Goal: Task Accomplishment & Management: Manage account settings

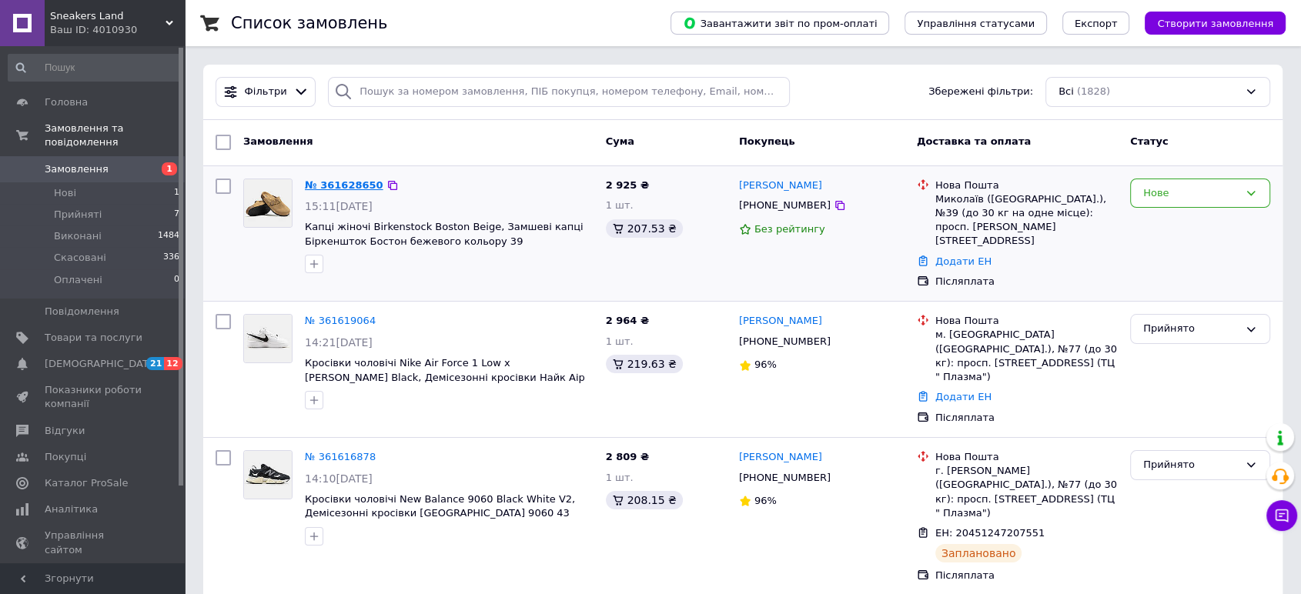
click at [332, 179] on link "№ 361628650" at bounding box center [344, 185] width 79 height 12
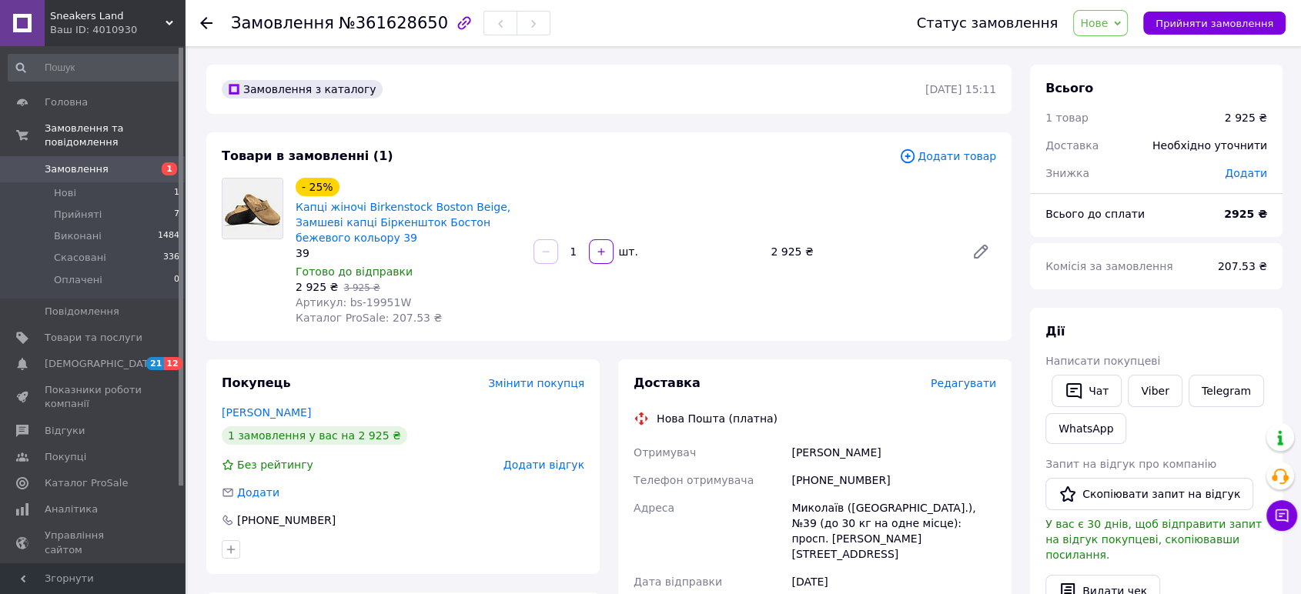
click at [372, 296] on span "Артикул: bs-19951W" at bounding box center [353, 302] width 115 height 12
copy span "19951W"
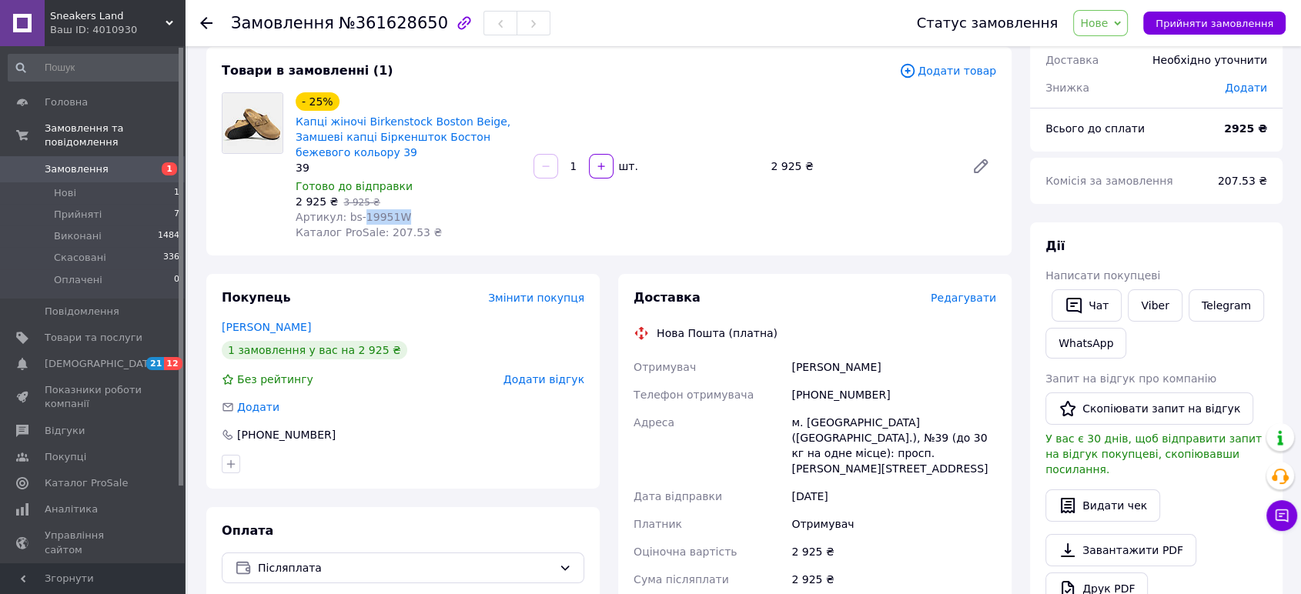
drag, startPoint x: 896, startPoint y: 357, endPoint x: 782, endPoint y: 362, distance: 114.0
click at [782, 362] on div "Отримувач Посохова Наталя Телефон отримувача +380931680505 Адреса м. Миколаїв (…" at bounding box center [814, 508] width 369 height 311
copy div "Отримувач Посохова Наталя"
drag, startPoint x: 862, startPoint y: 396, endPoint x: 781, endPoint y: 396, distance: 80.8
click at [781, 396] on div "Отримувач Посохова Наталя Телефон отримувача +380931680505 Адреса м. Миколаїв (…" at bounding box center [814, 508] width 369 height 311
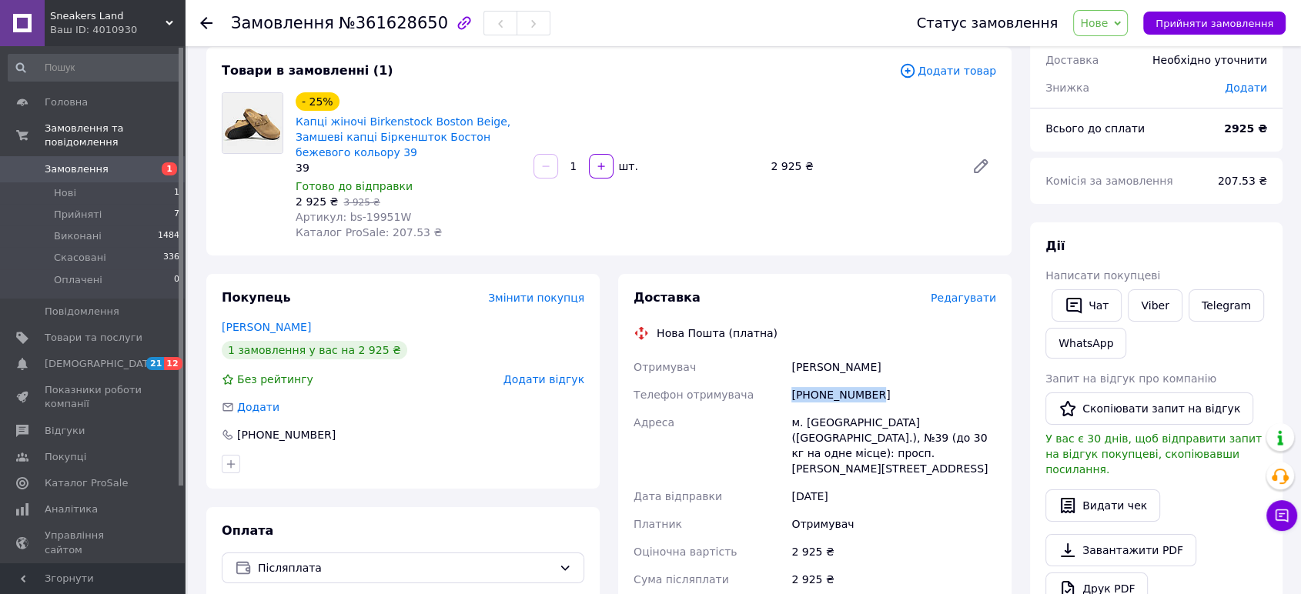
copy div "Телефон отримувача +380931680505"
click at [827, 423] on div "м. Миколаїв (Миколаївська обл.), №39 (до 30 кг на одне місце): просп. Богоявлен…" at bounding box center [893, 446] width 211 height 74
copy div "Миколаїв"
click at [382, 19] on span "№361628650" at bounding box center [393, 23] width 109 height 18
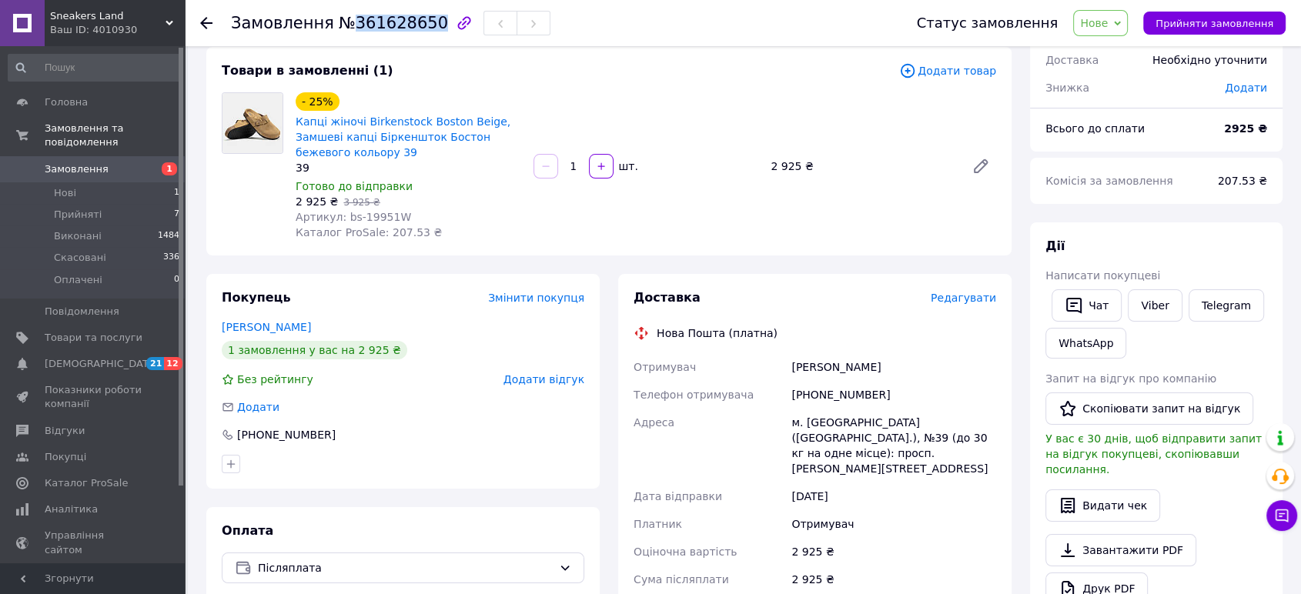
click at [382, 19] on span "№361628650" at bounding box center [393, 23] width 109 height 18
copy span "361628650"
click at [1124, 17] on span "Нове" at bounding box center [1100, 23] width 55 height 26
click at [1121, 47] on li "Прийнято" at bounding box center [1109, 53] width 71 height 23
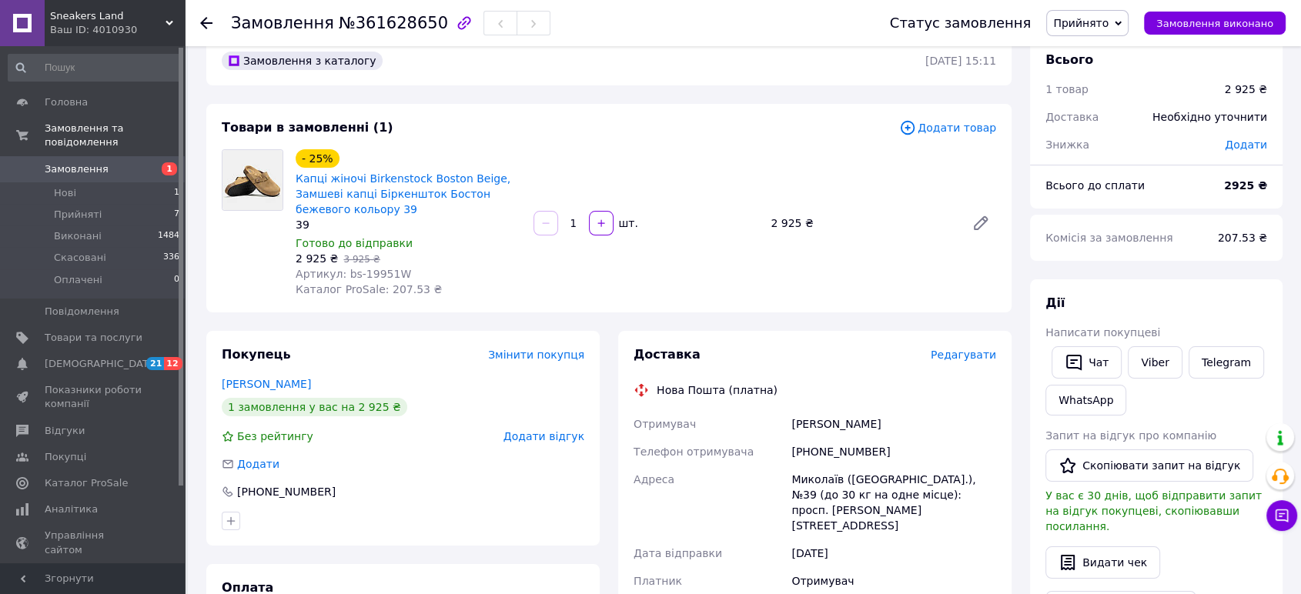
scroll to position [0, 0]
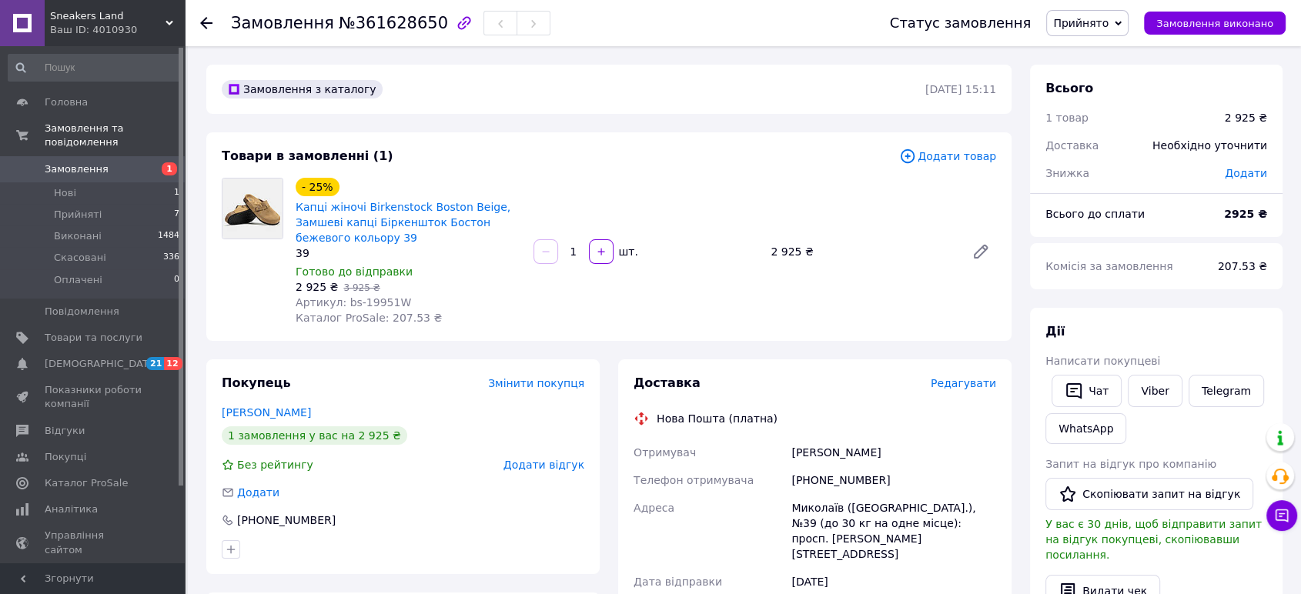
click at [116, 162] on span "Замовлення" at bounding box center [94, 169] width 98 height 14
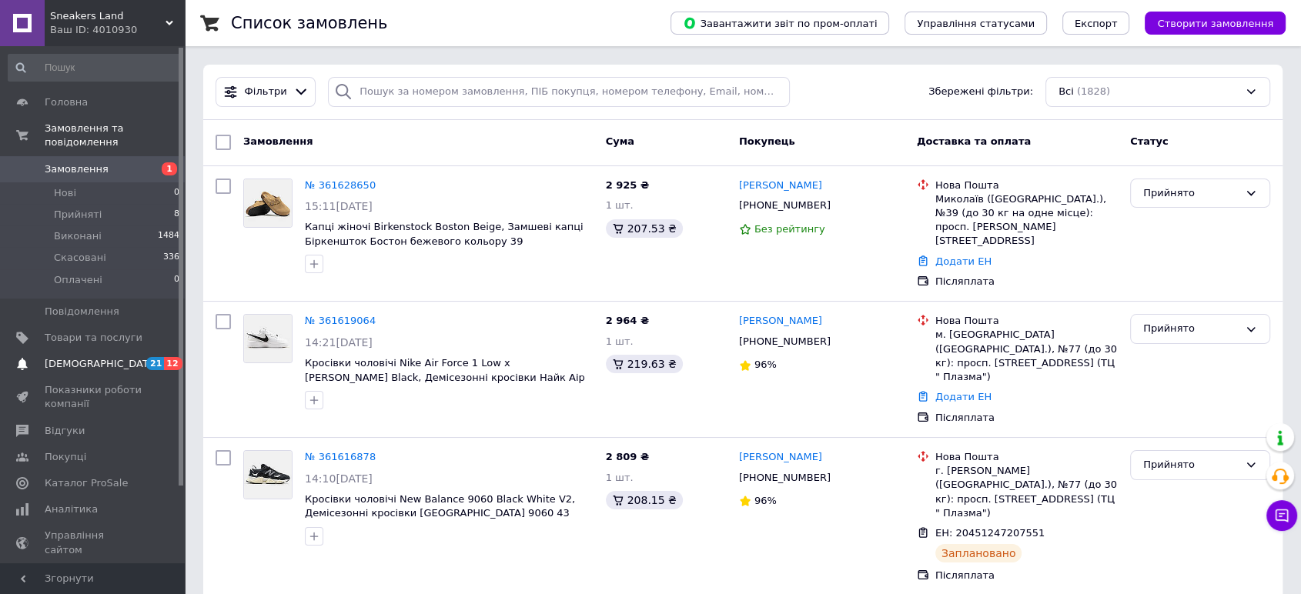
click at [116, 357] on span "[DEMOGRAPHIC_DATA]" at bounding box center [94, 364] width 98 height 14
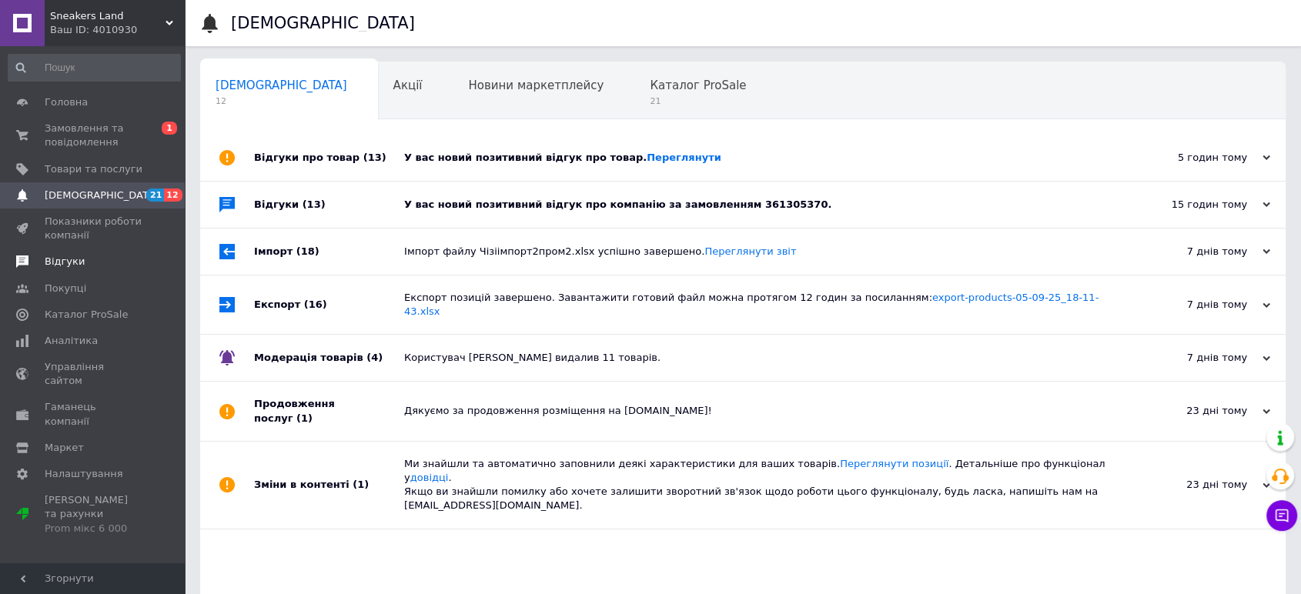
click at [79, 258] on span "Відгуки" at bounding box center [94, 262] width 98 height 14
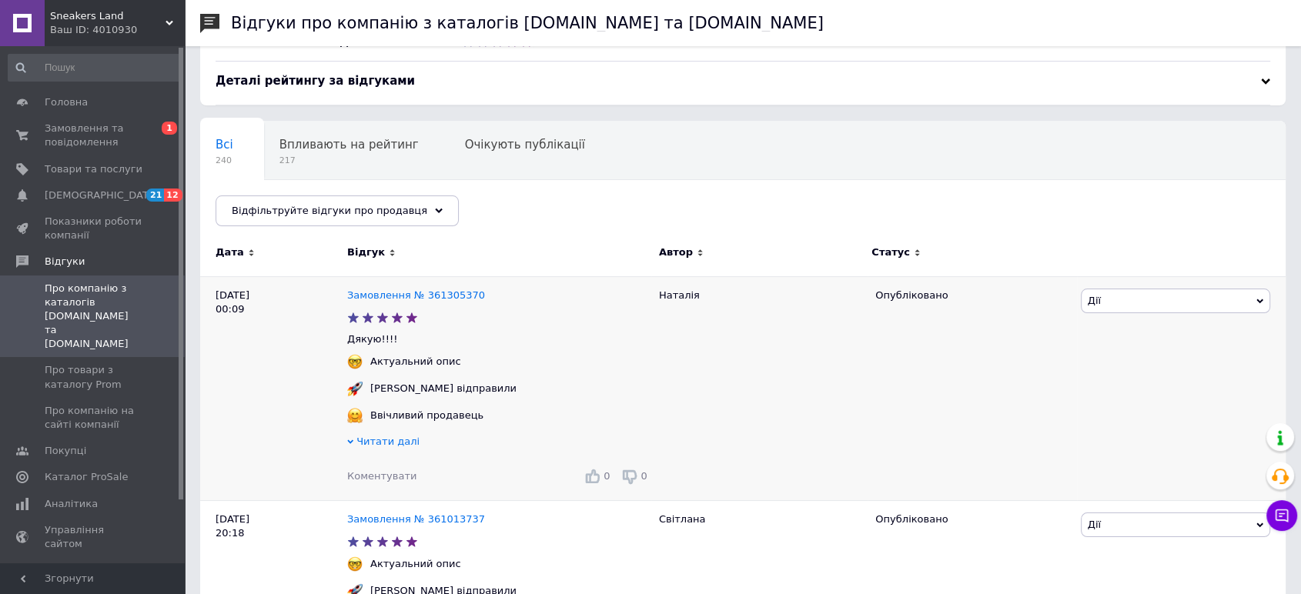
scroll to position [85, 0]
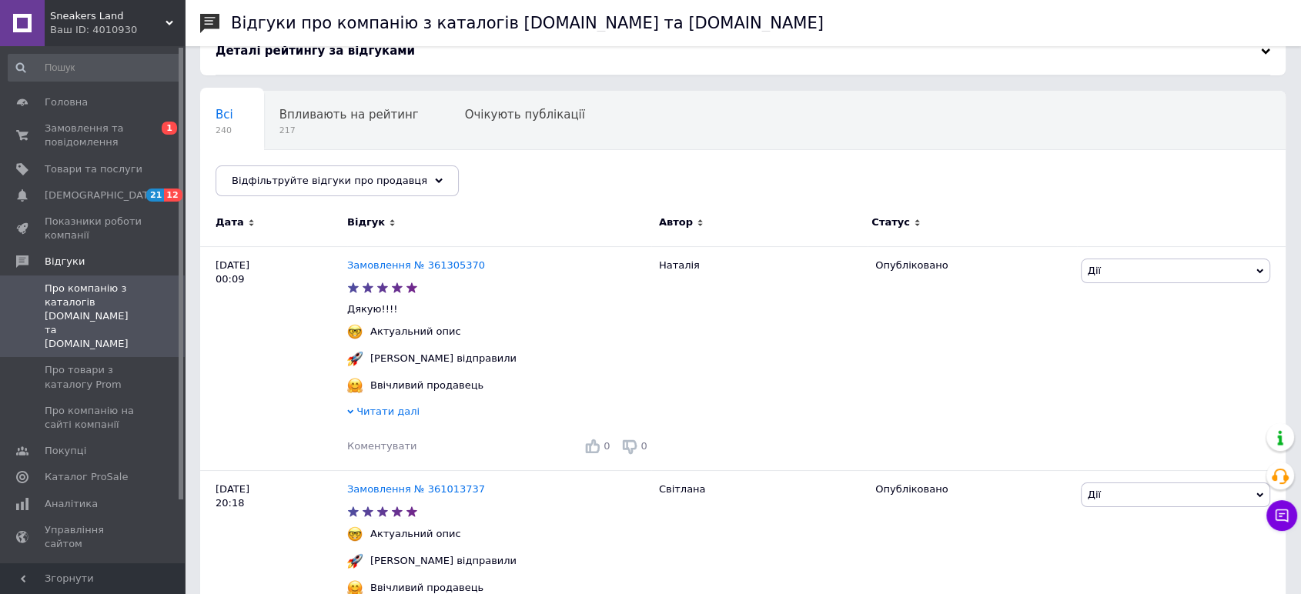
drag, startPoint x: 127, startPoint y: 23, endPoint x: 135, endPoint y: 130, distance: 107.3
click at [127, 23] on div "Ваш ID: 4010930" at bounding box center [117, 30] width 135 height 14
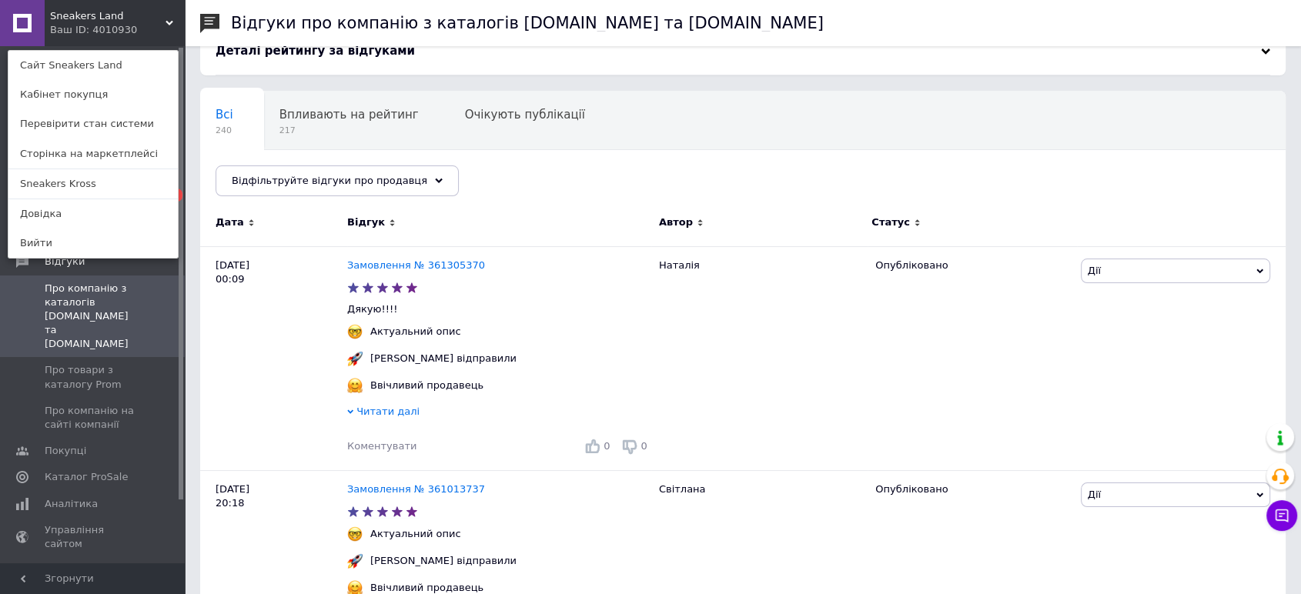
click at [98, 177] on link "Sneakers Kross" at bounding box center [92, 183] width 169 height 29
